Goal: Use online tool/utility: Utilize a website feature to perform a specific function

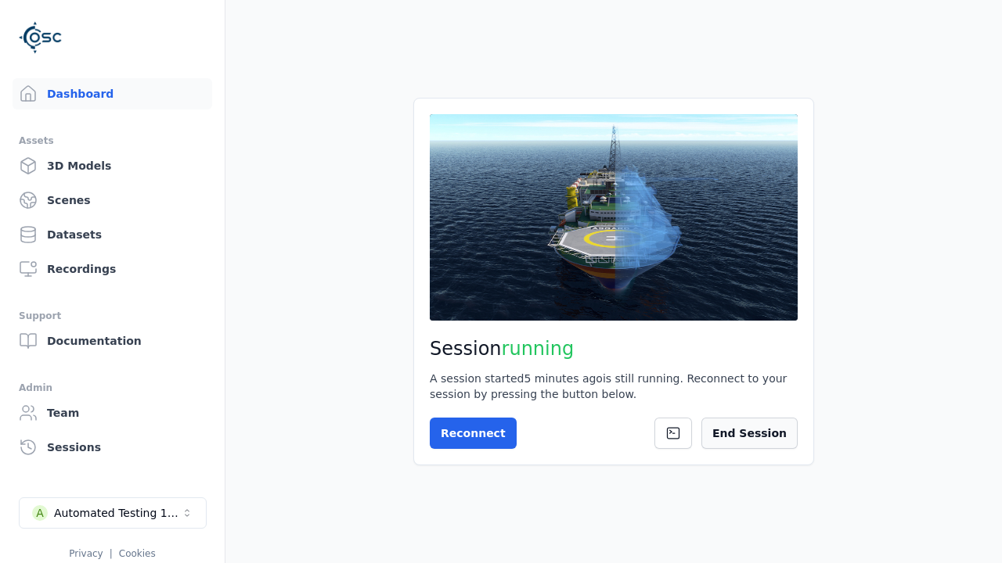
click at [765, 423] on button "End Session" at bounding box center [749, 433] width 96 height 31
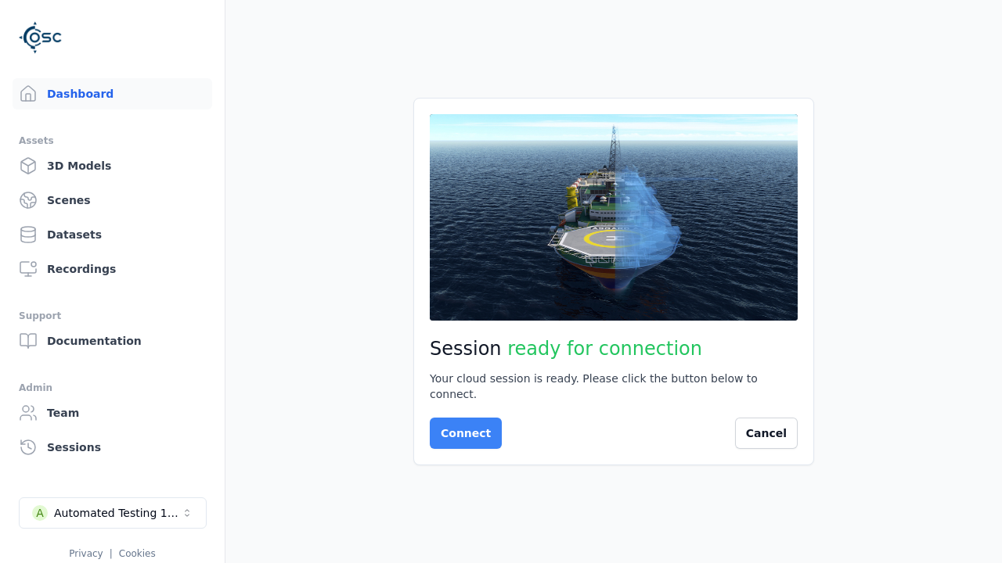
click at [461, 426] on button "Connect" at bounding box center [466, 433] width 72 height 31
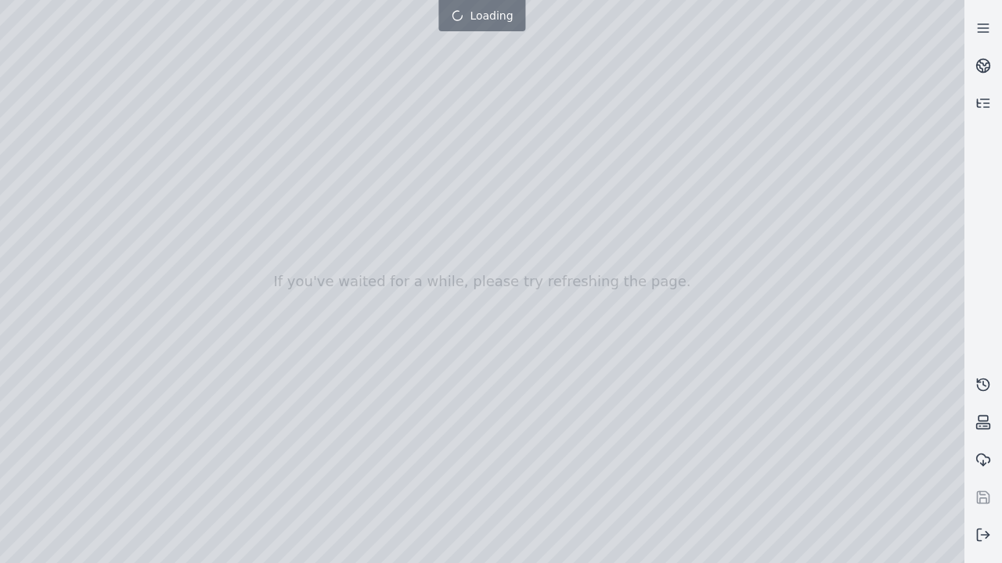
click at [4, 4] on div at bounding box center [482, 281] width 964 height 563
click at [88, 142] on div at bounding box center [482, 281] width 964 height 563
click at [27, 164] on div at bounding box center [482, 281] width 964 height 563
click at [172, 34] on div at bounding box center [482, 281] width 964 height 563
